Goal: Task Accomplishment & Management: Complete application form

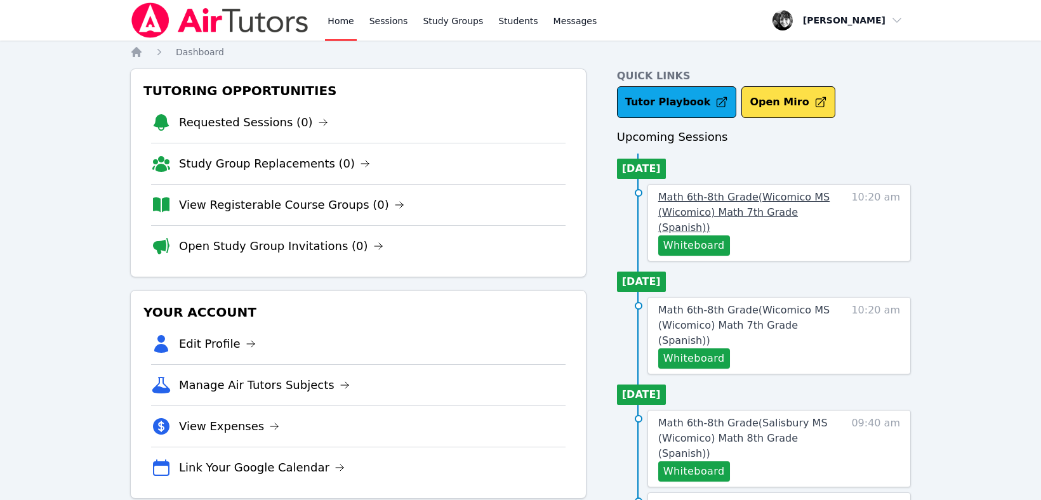
click at [725, 213] on span "Math 6th-8th Grade ( Wicomico MS (Wicomico) Math 7th Grade (Spanish) )" at bounding box center [743, 212] width 171 height 43
click at [705, 236] on button "Whiteboard" at bounding box center [694, 246] width 72 height 20
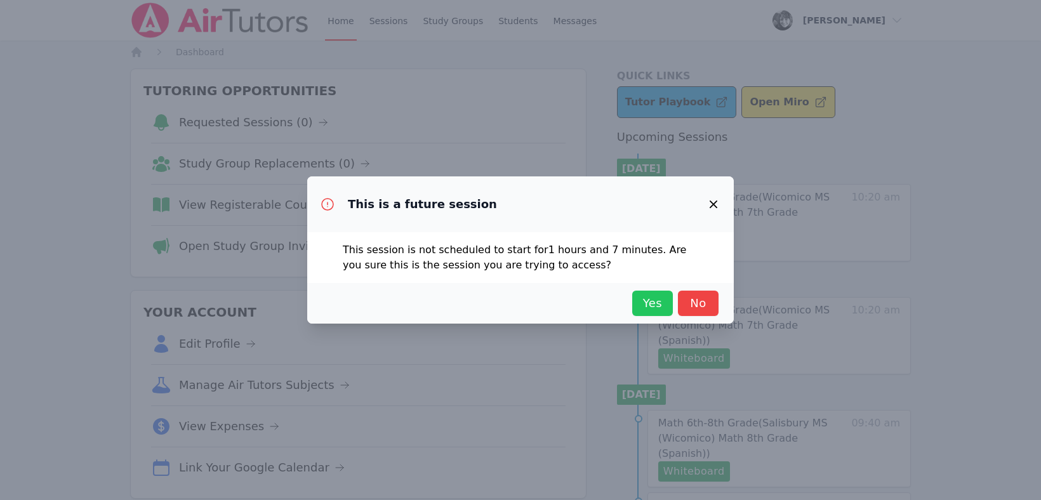
click at [649, 298] on span "Yes" at bounding box center [653, 304] width 28 height 18
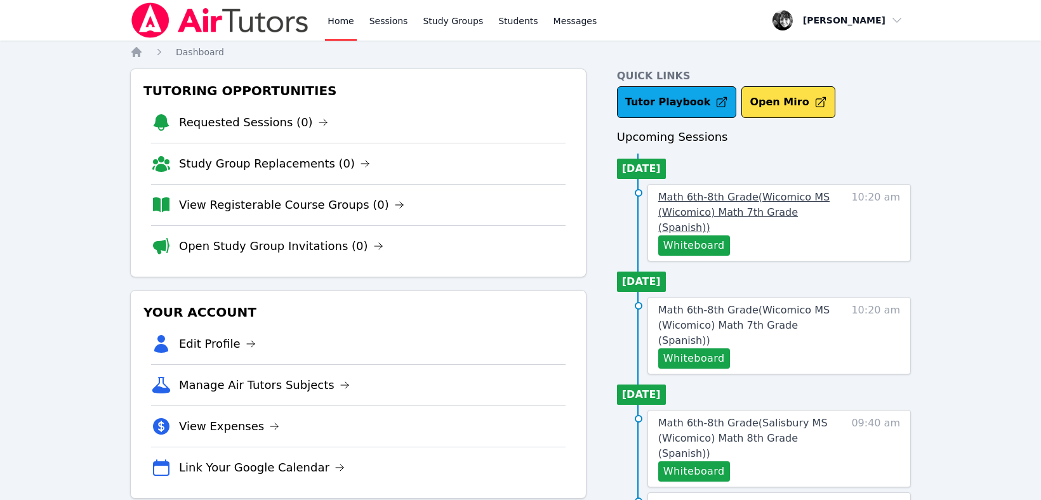
click at [710, 195] on span "Math 6th-8th Grade ( Wicomico MS (Wicomico) Math 7th Grade (Spanish) )" at bounding box center [743, 212] width 171 height 43
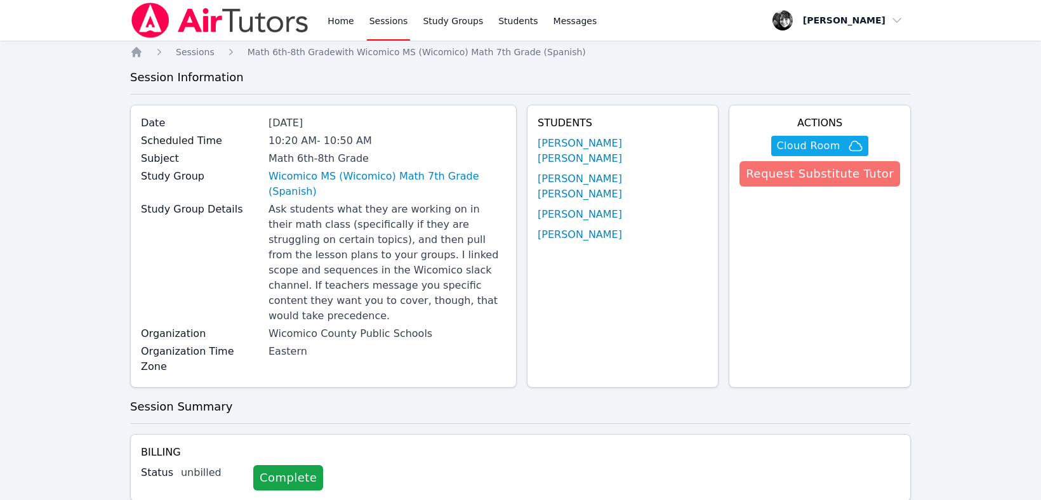
click at [803, 175] on button "Request Substitute Tutor" at bounding box center [820, 173] width 161 height 25
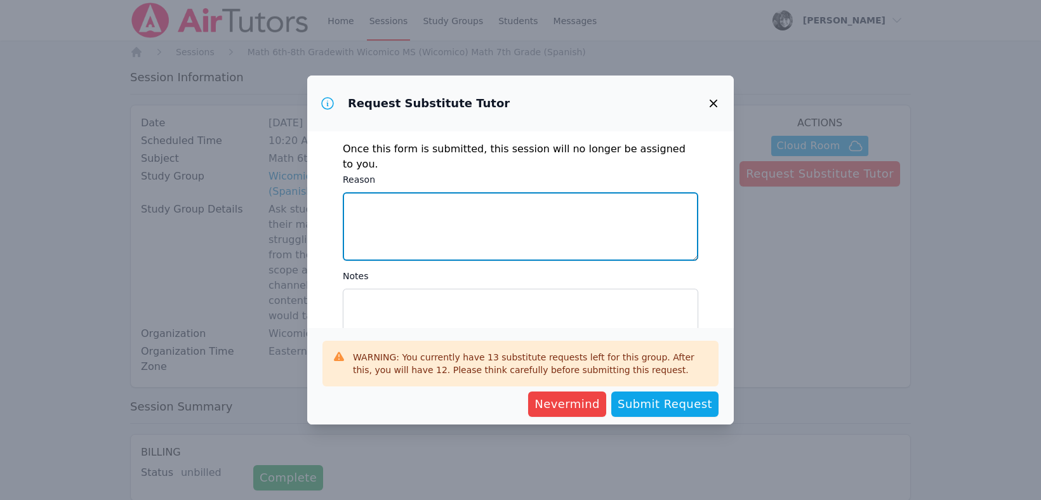
click at [365, 202] on textarea "Reason" at bounding box center [520, 226] width 355 height 69
type textarea "S"
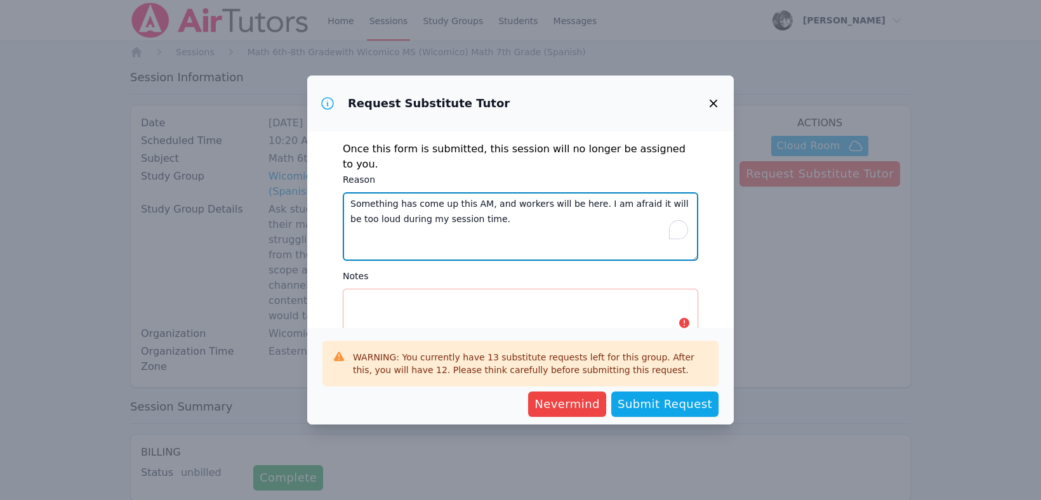
type textarea "Something has come up this AM, and workers will be here. I am afraid it will be…"
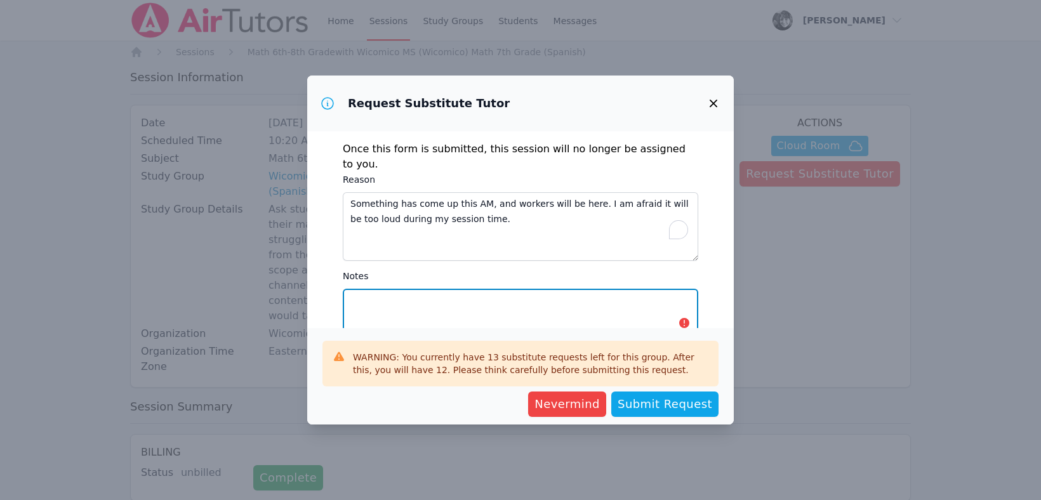
click at [383, 292] on textarea "Notes" at bounding box center [520, 323] width 355 height 69
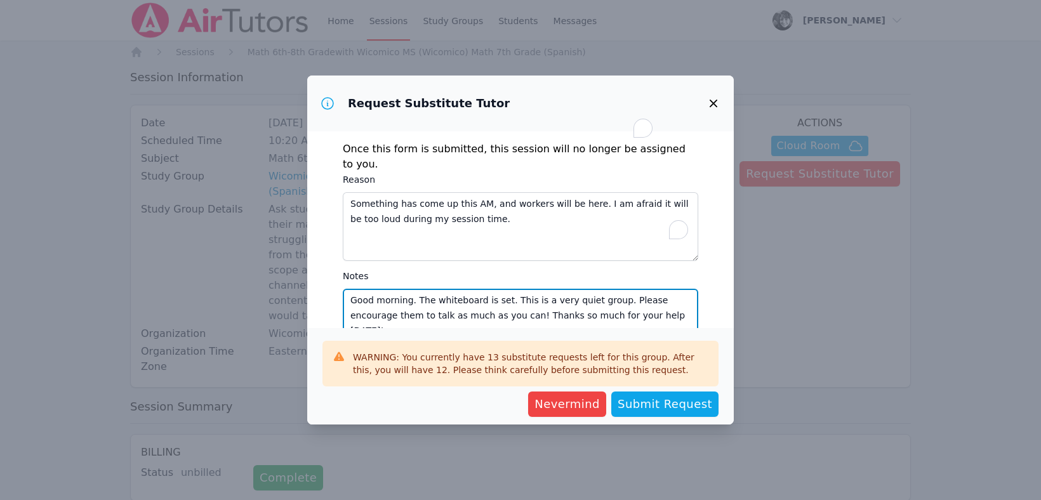
type textarea "Good morning. The whiteboard is set. This is a very quiet group. Please encoura…"
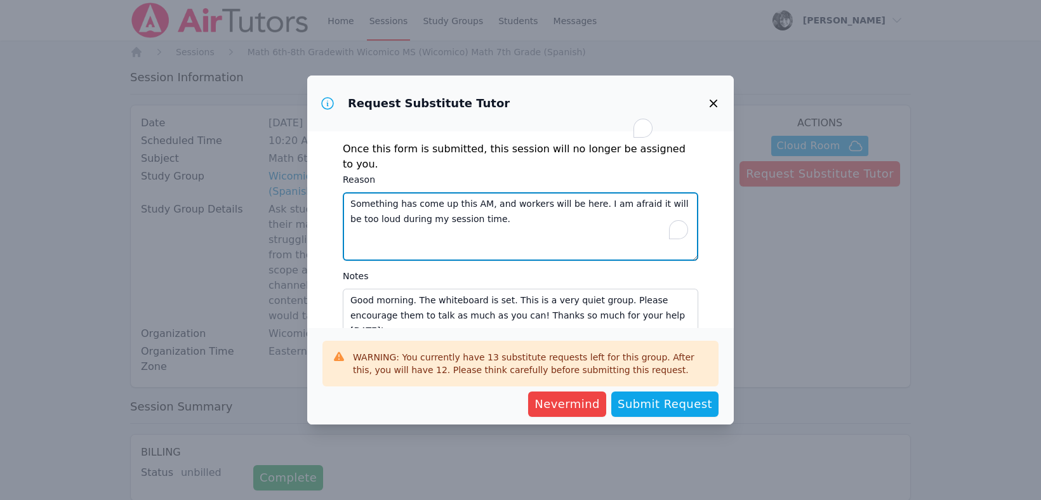
click at [576, 192] on textarea "Something has come up this AM, and workers will be here. I am afraid it will be…" at bounding box center [520, 226] width 355 height 69
click at [584, 192] on textarea "Something has come up this AM, and workers will be here in my home shortly. I a…" at bounding box center [520, 226] width 355 height 69
click at [521, 204] on textarea "Something has come up this AM, and workers will be here at my home shortly. I a…" at bounding box center [520, 226] width 355 height 69
type textarea "Something has come up this AM, and workers will be here at my home shortly. I a…"
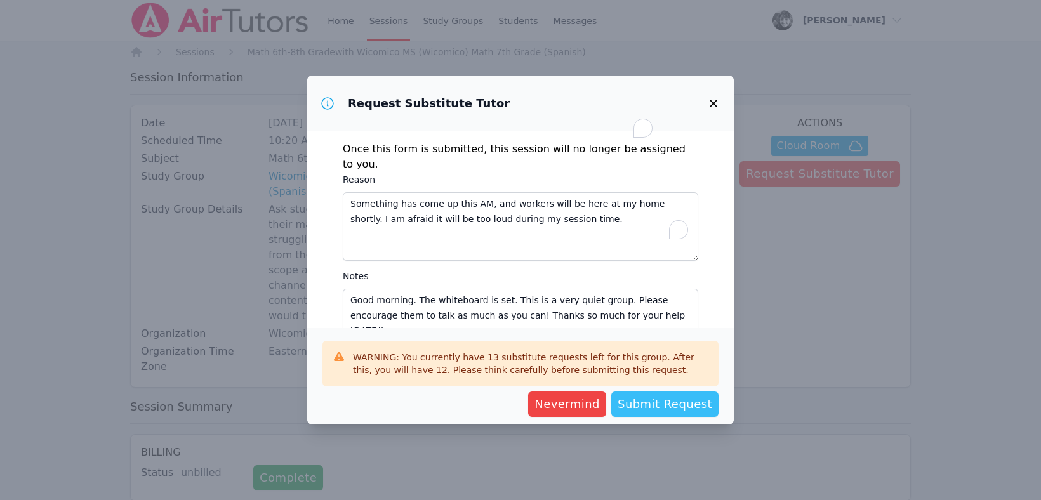
click at [661, 404] on span "Submit Request" at bounding box center [665, 404] width 95 height 18
